Goal: Book appointment/travel/reservation

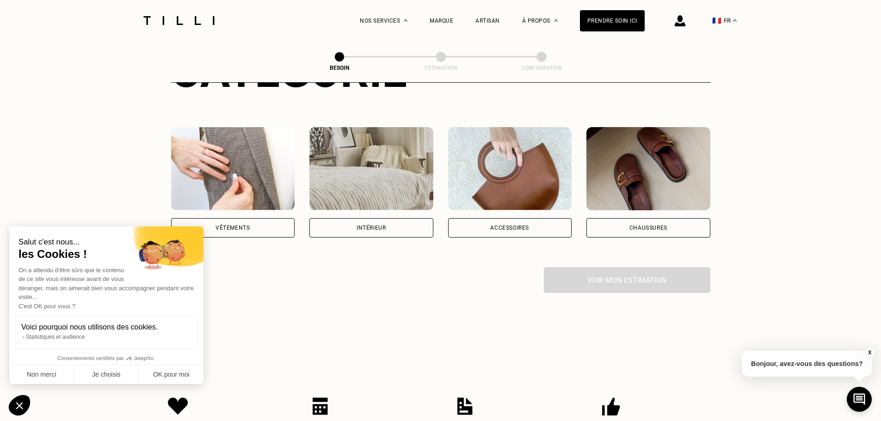
scroll to position [185, 0]
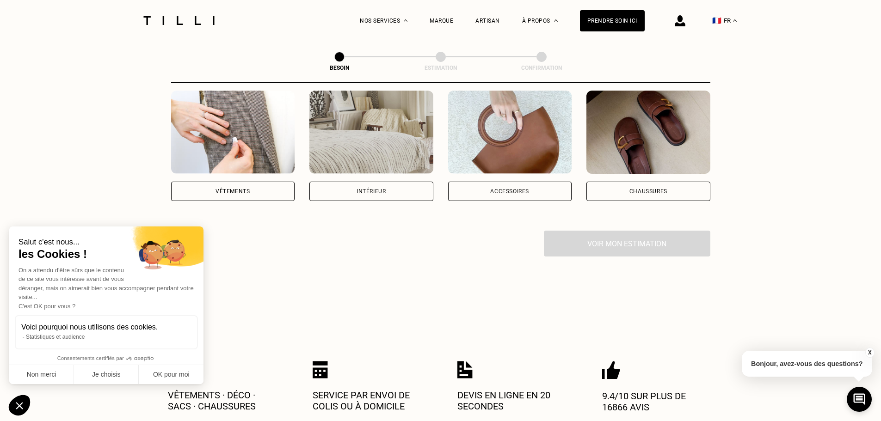
click at [249, 189] on div "Vêtements" at bounding box center [232, 192] width 34 height 6
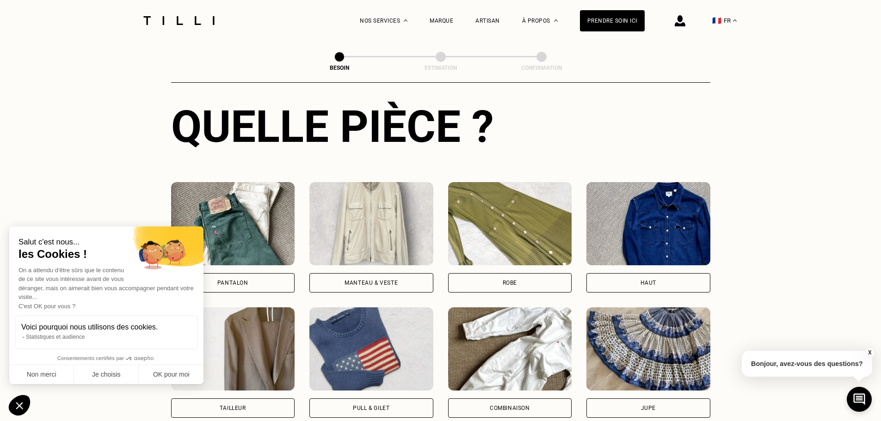
scroll to position [343, 0]
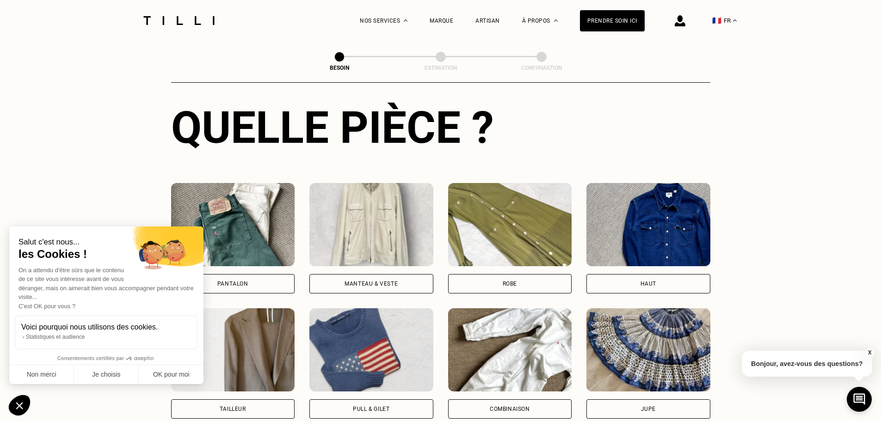
click at [628, 279] on div "Haut" at bounding box center [648, 283] width 124 height 19
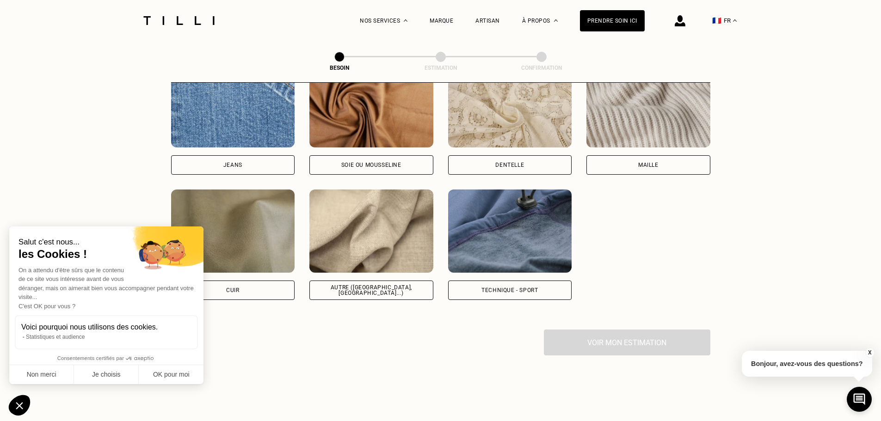
scroll to position [1036, 0]
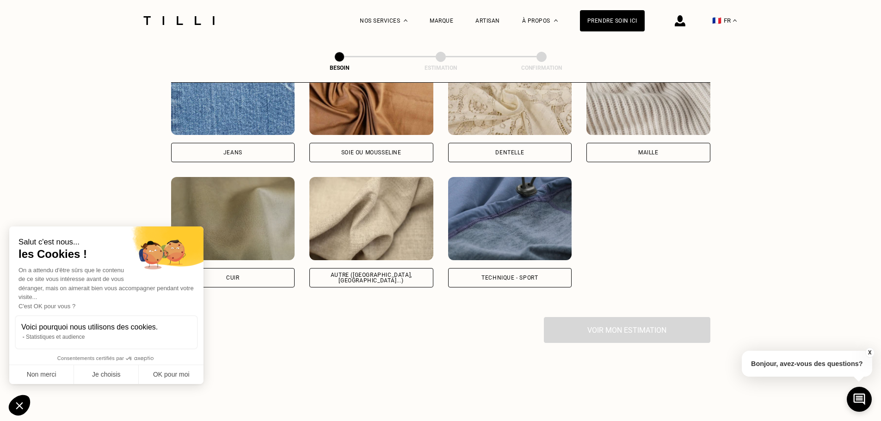
click at [538, 273] on div "Technique - Sport" at bounding box center [510, 277] width 124 height 19
select select "FR"
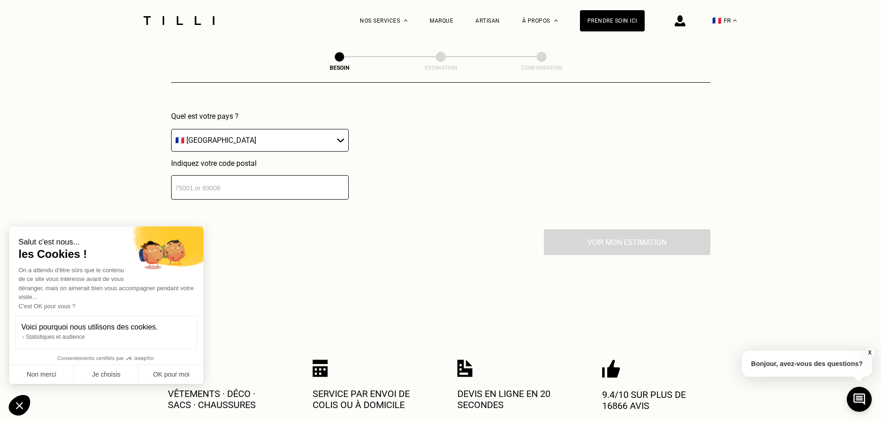
scroll to position [1382, 0]
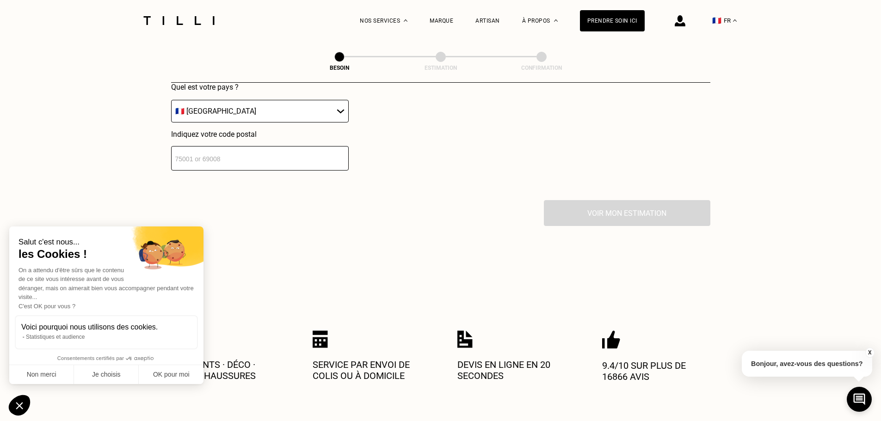
click at [258, 155] on input "number" at bounding box center [259, 158] width 177 height 24
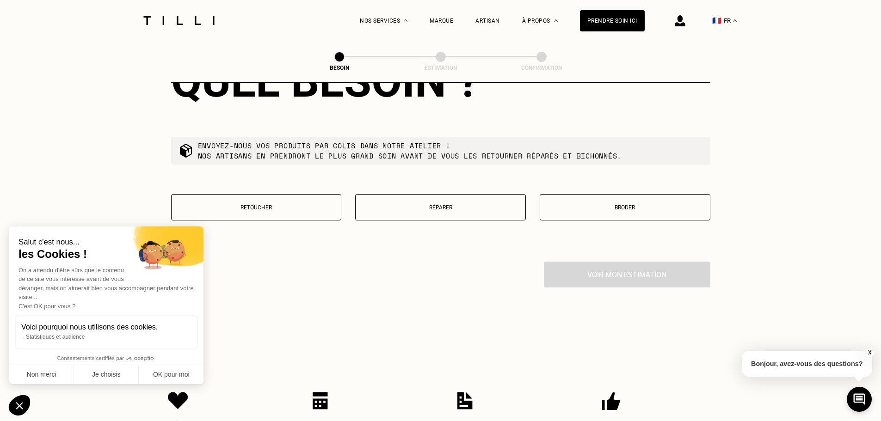
scroll to position [1565, 0]
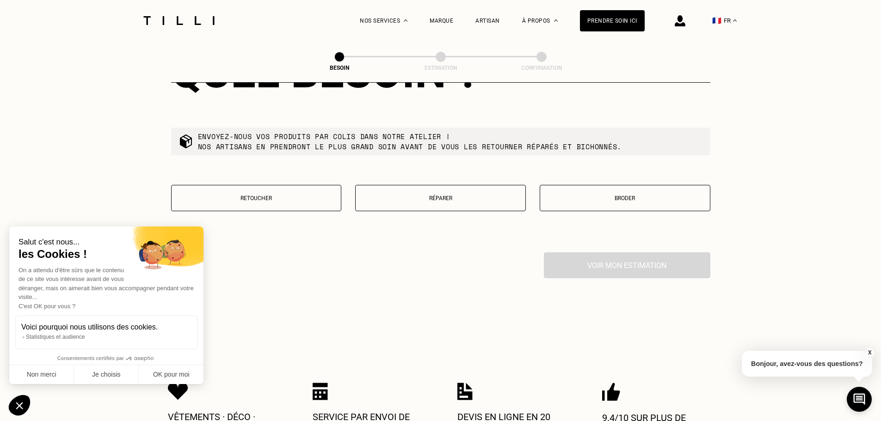
type input "35000"
click at [300, 197] on button "Retoucher" at bounding box center [256, 198] width 171 height 26
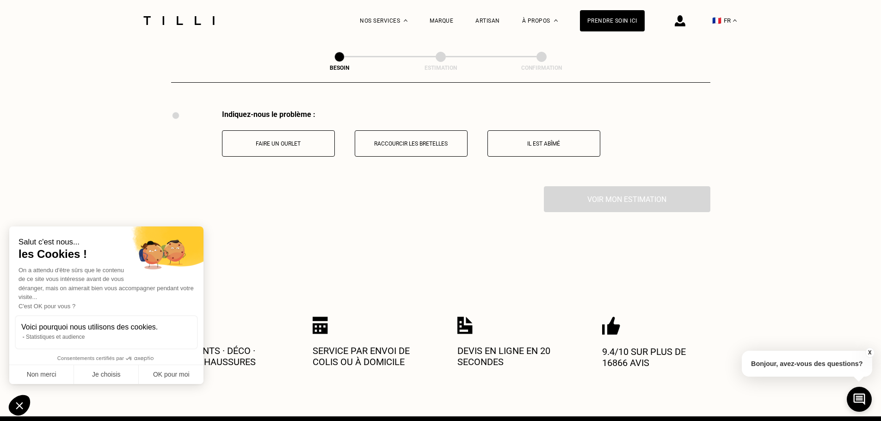
scroll to position [1710, 0]
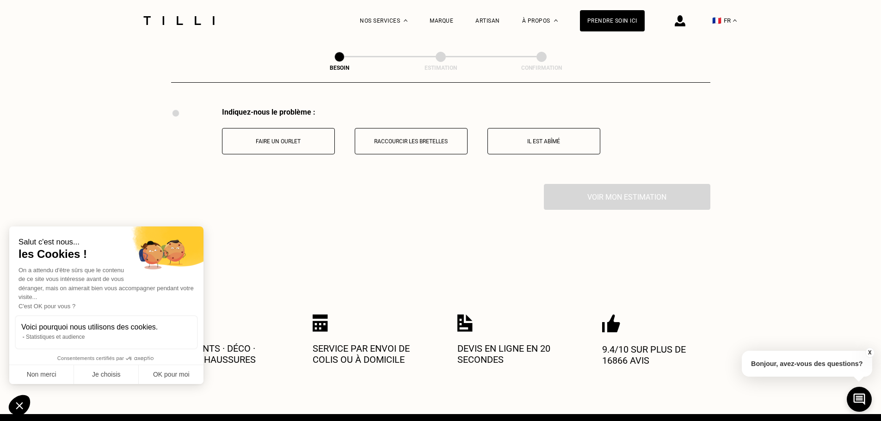
click at [316, 138] on p "Faire un ourlet" at bounding box center [278, 141] width 103 height 6
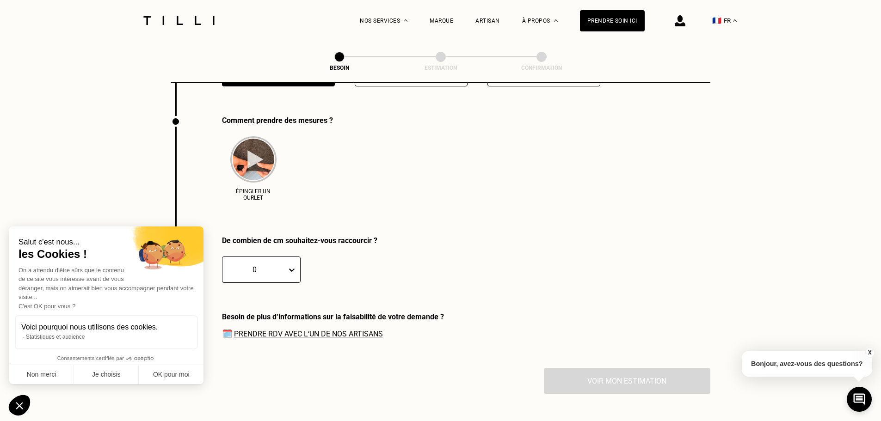
scroll to position [1786, 0]
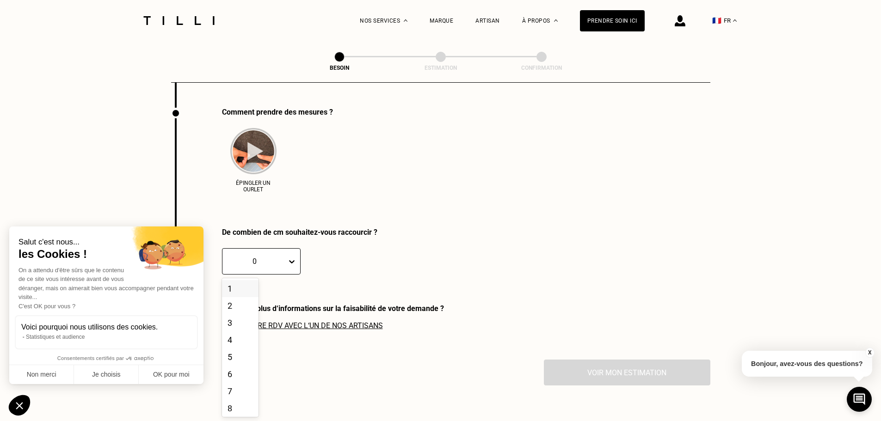
click at [295, 262] on icon at bounding box center [291, 261] width 9 height 9
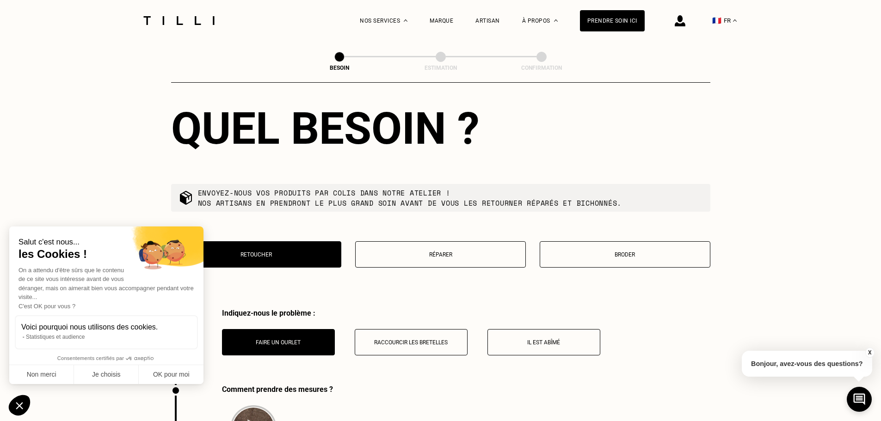
click at [452, 253] on p "Réparer" at bounding box center [440, 254] width 160 height 6
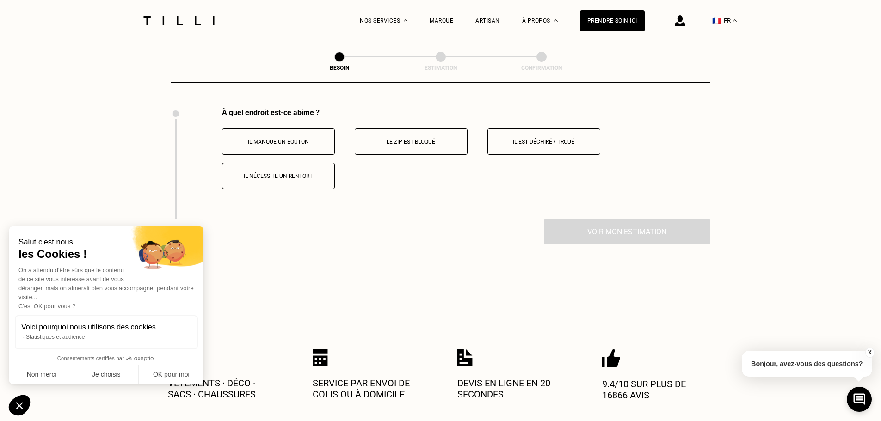
scroll to position [1710, 0]
click at [318, 173] on p "Il nécessite un renfort" at bounding box center [278, 175] width 103 height 6
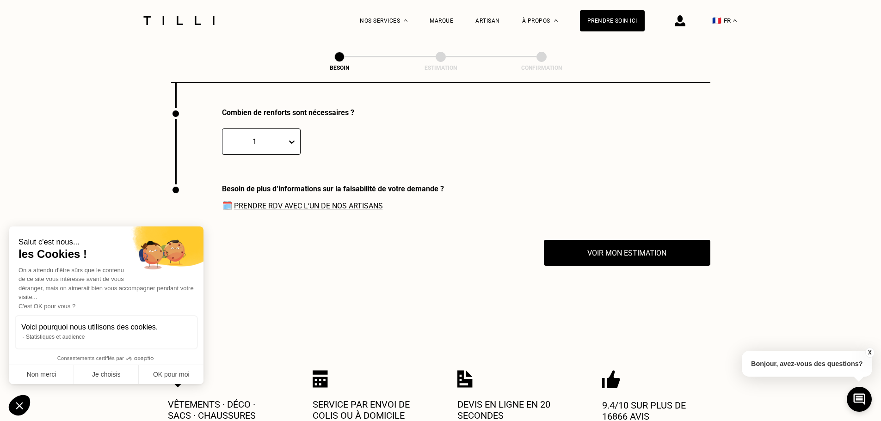
scroll to position [1820, 0]
click at [349, 202] on link "Prendre RDV avec l‘un de nos artisans" at bounding box center [308, 205] width 149 height 9
select select "FR"
